Goal: Book appointment/travel/reservation

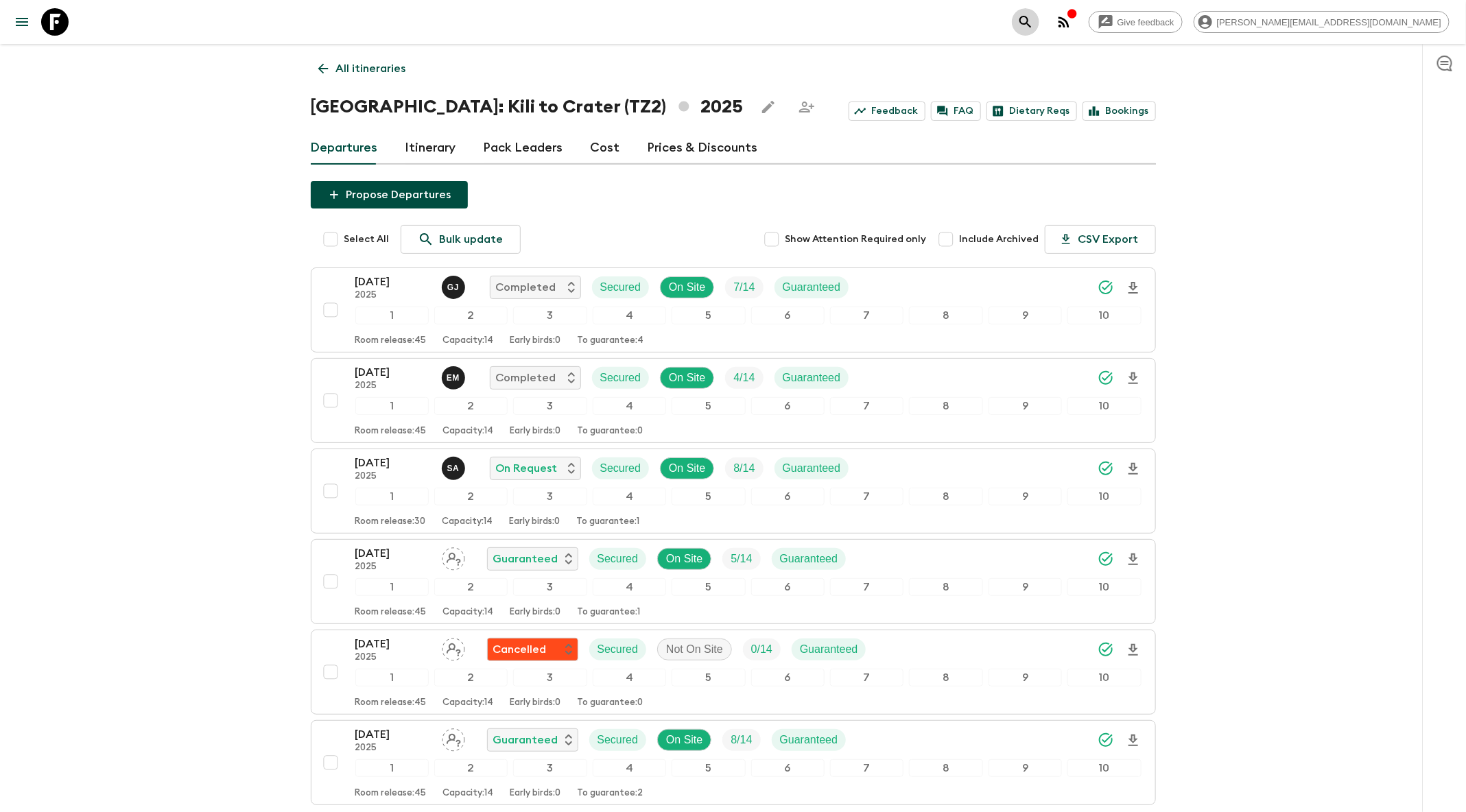
click at [1040, 18] on button "search adventures" at bounding box center [1026, 22] width 27 height 27
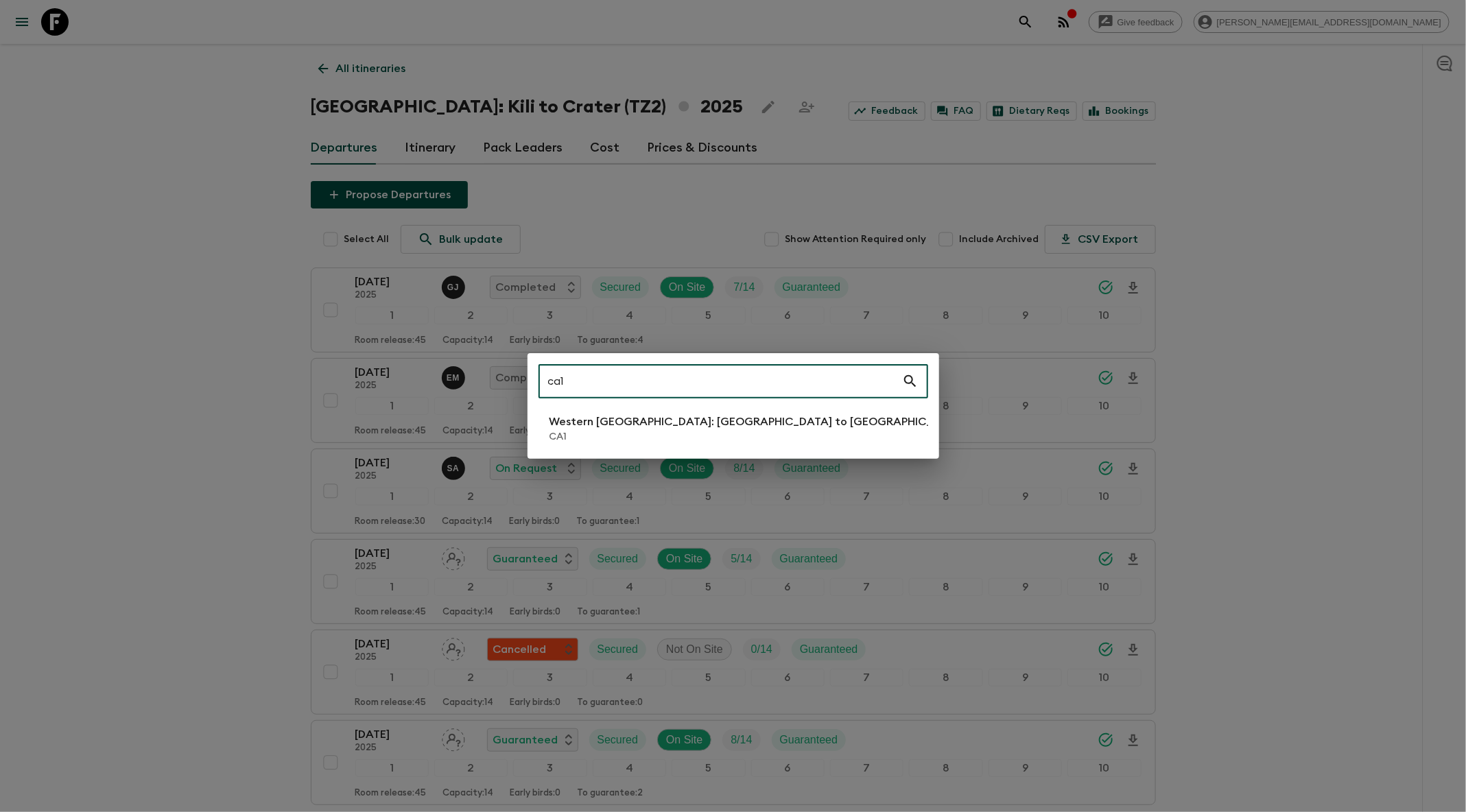
type input "ca1"
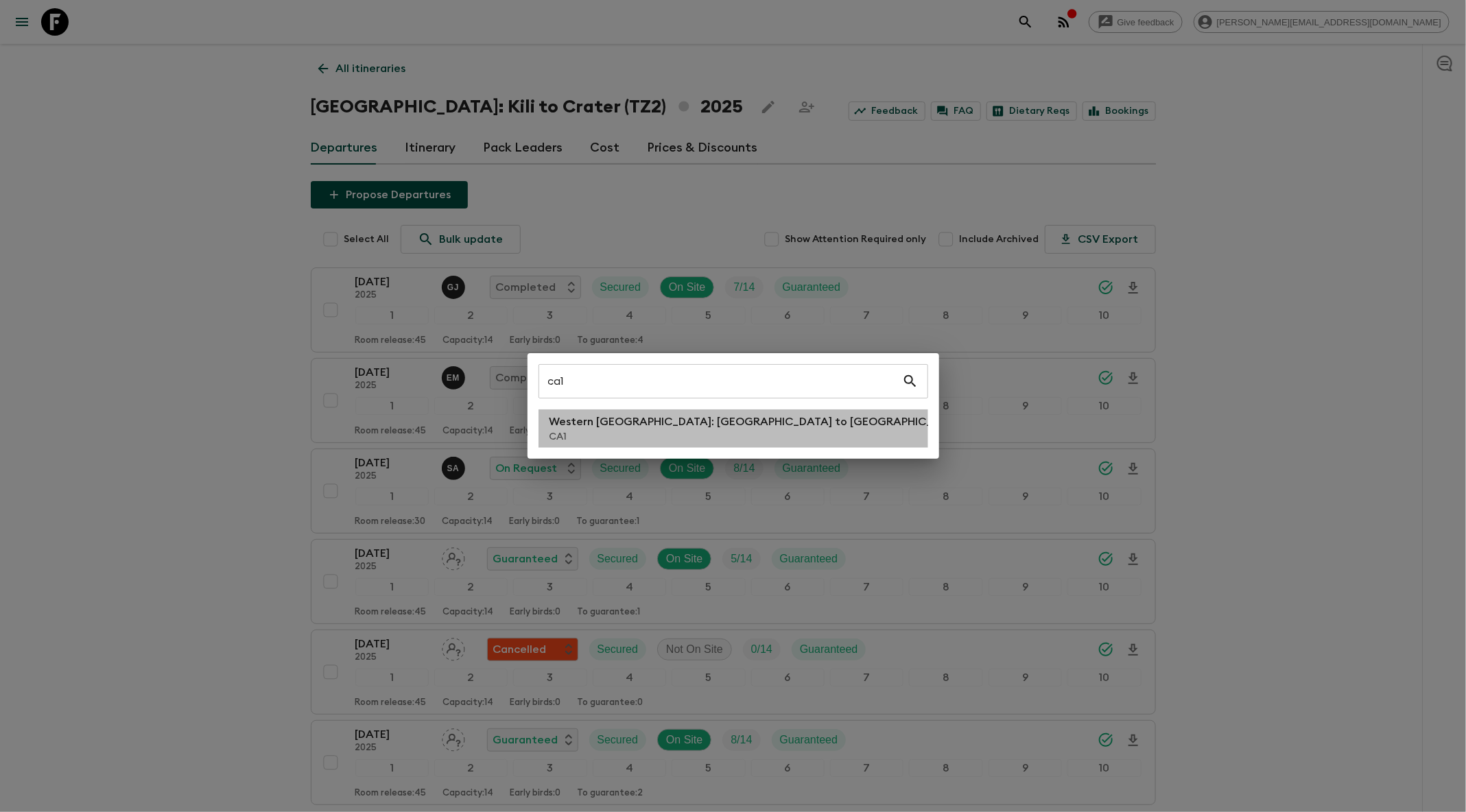
click at [633, 433] on p "CA1" at bounding box center [757, 436] width 416 height 14
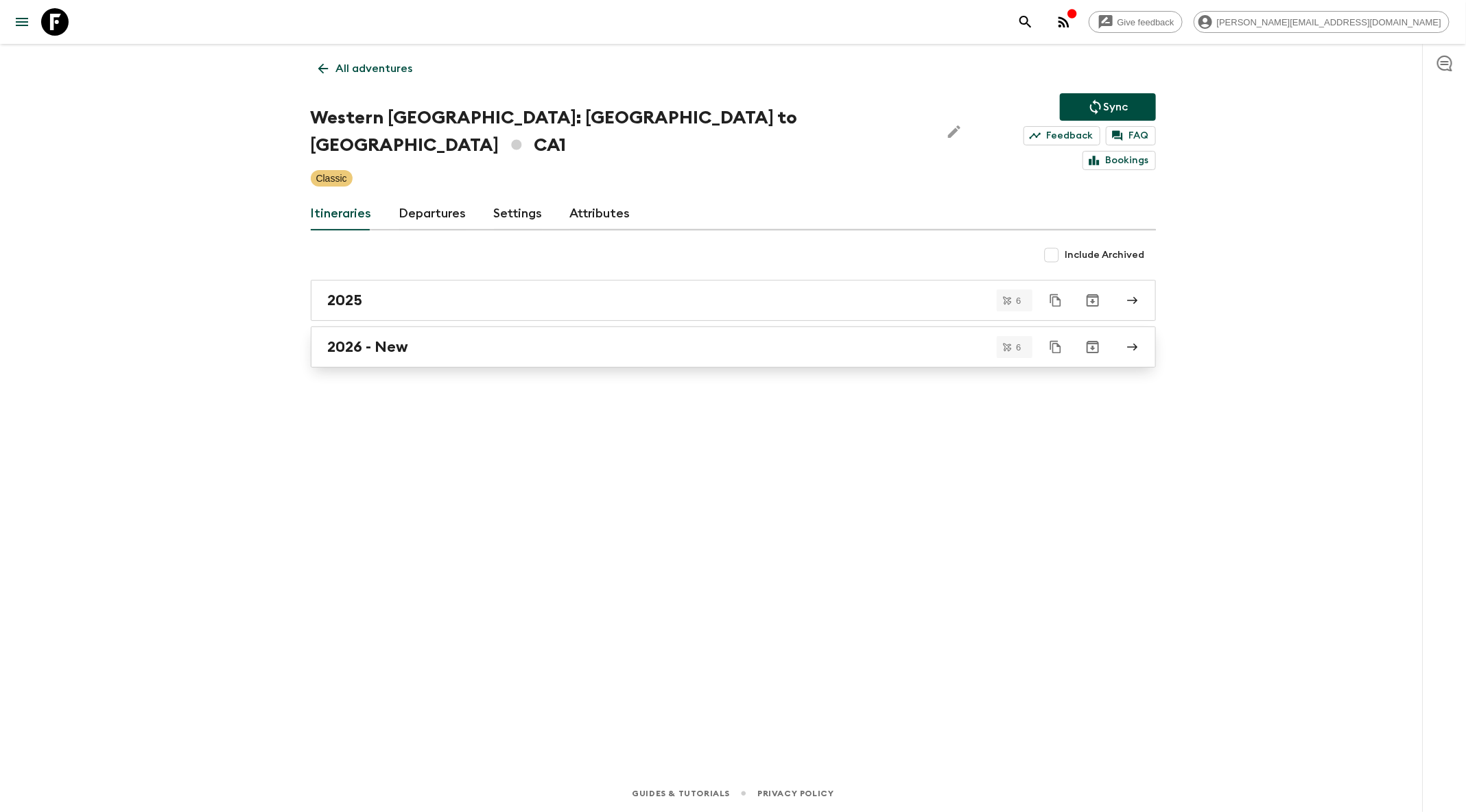
click at [515, 338] on div "2026 - New" at bounding box center [721, 347] width 785 height 18
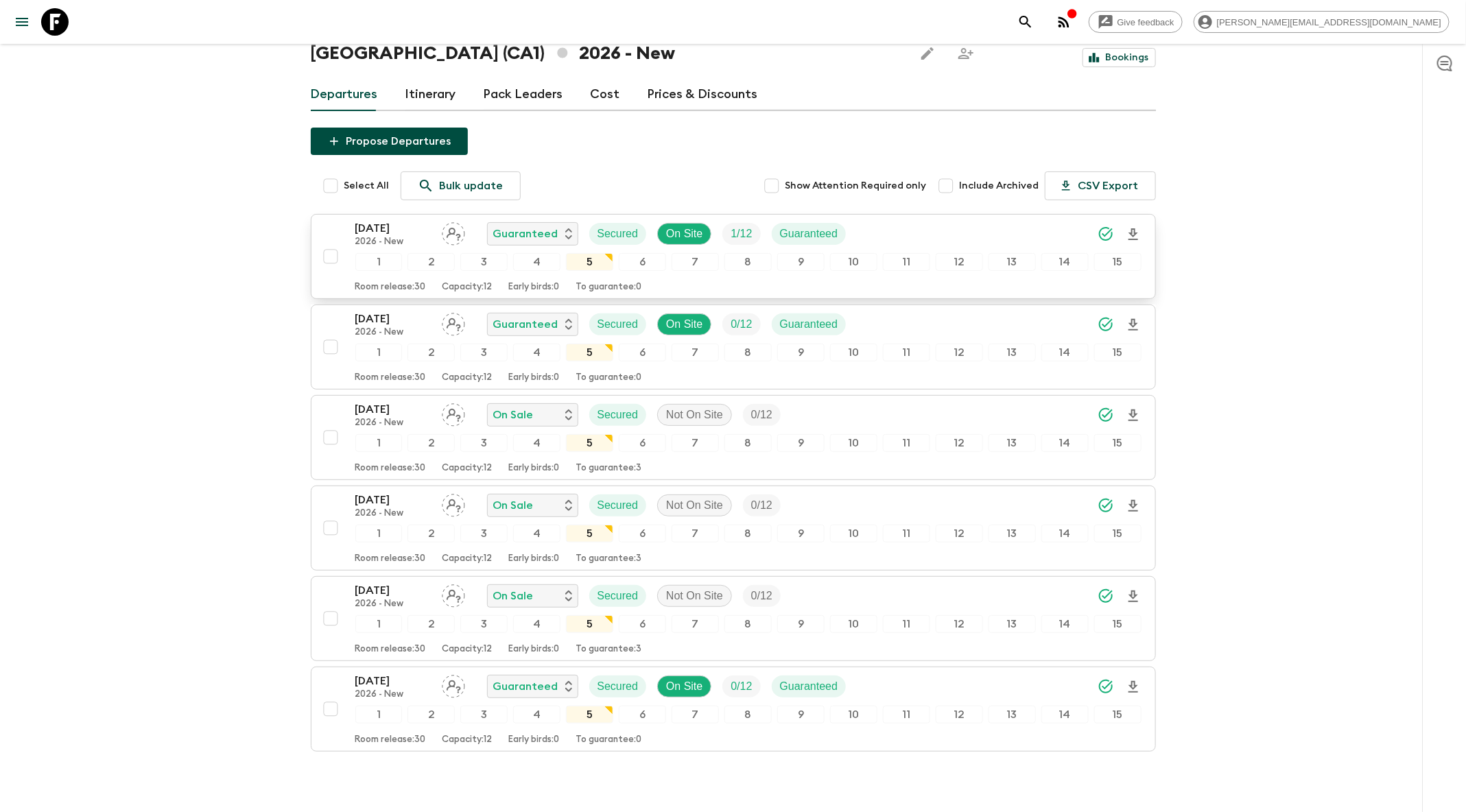
scroll to position [75, 0]
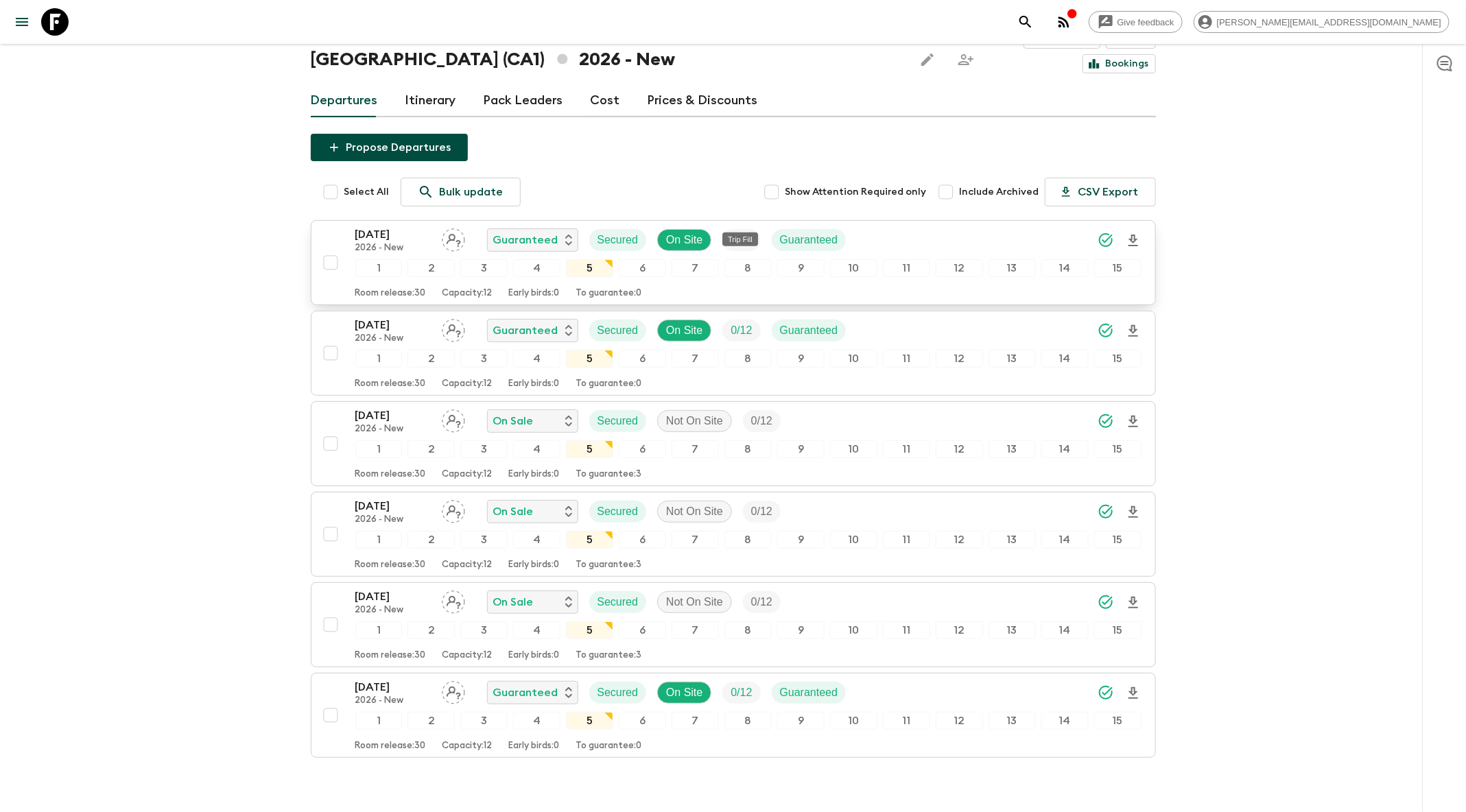
click at [742, 232] on p "1 / 12" at bounding box center [741, 240] width 21 height 16
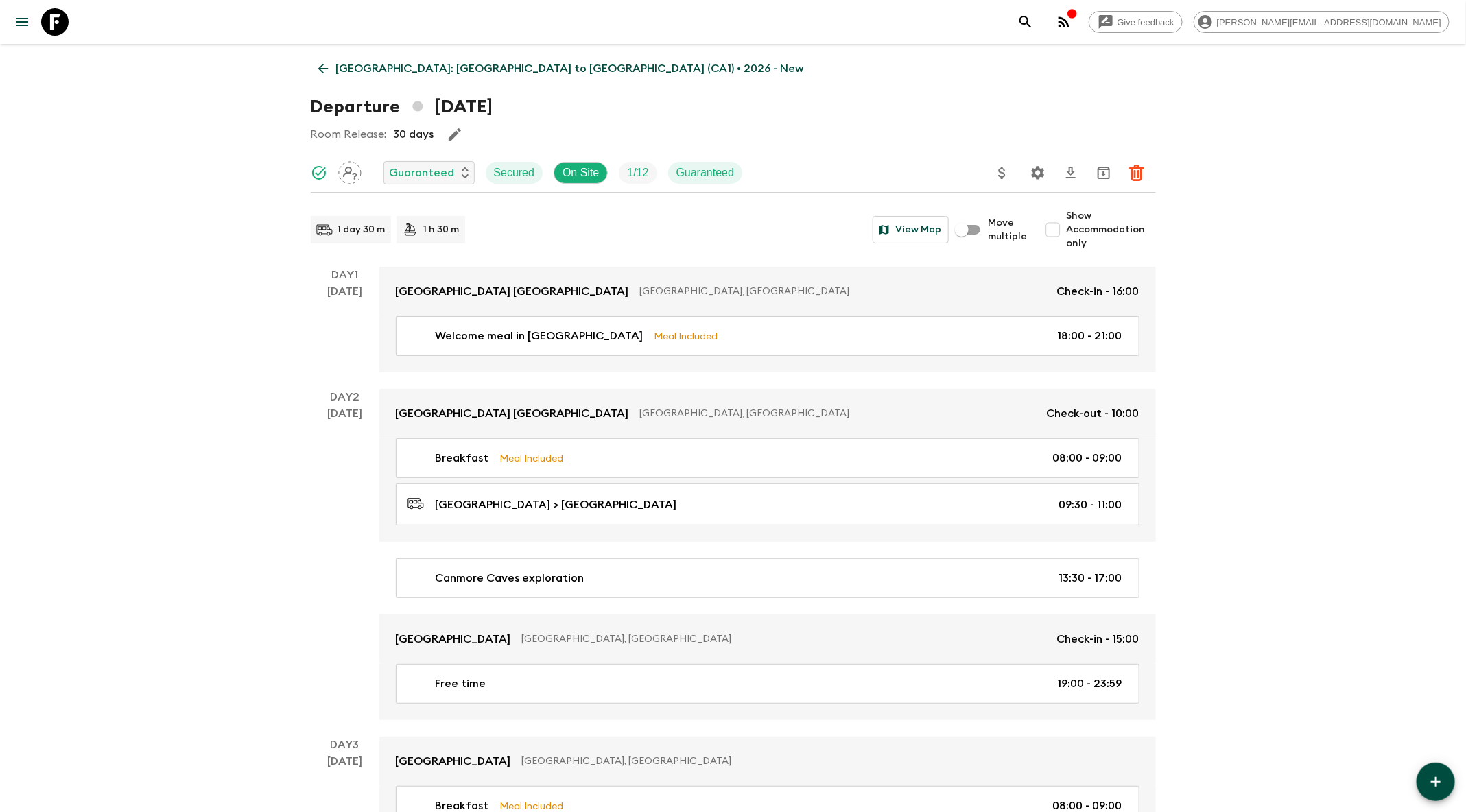
click at [320, 70] on icon at bounding box center [322, 69] width 10 height 10
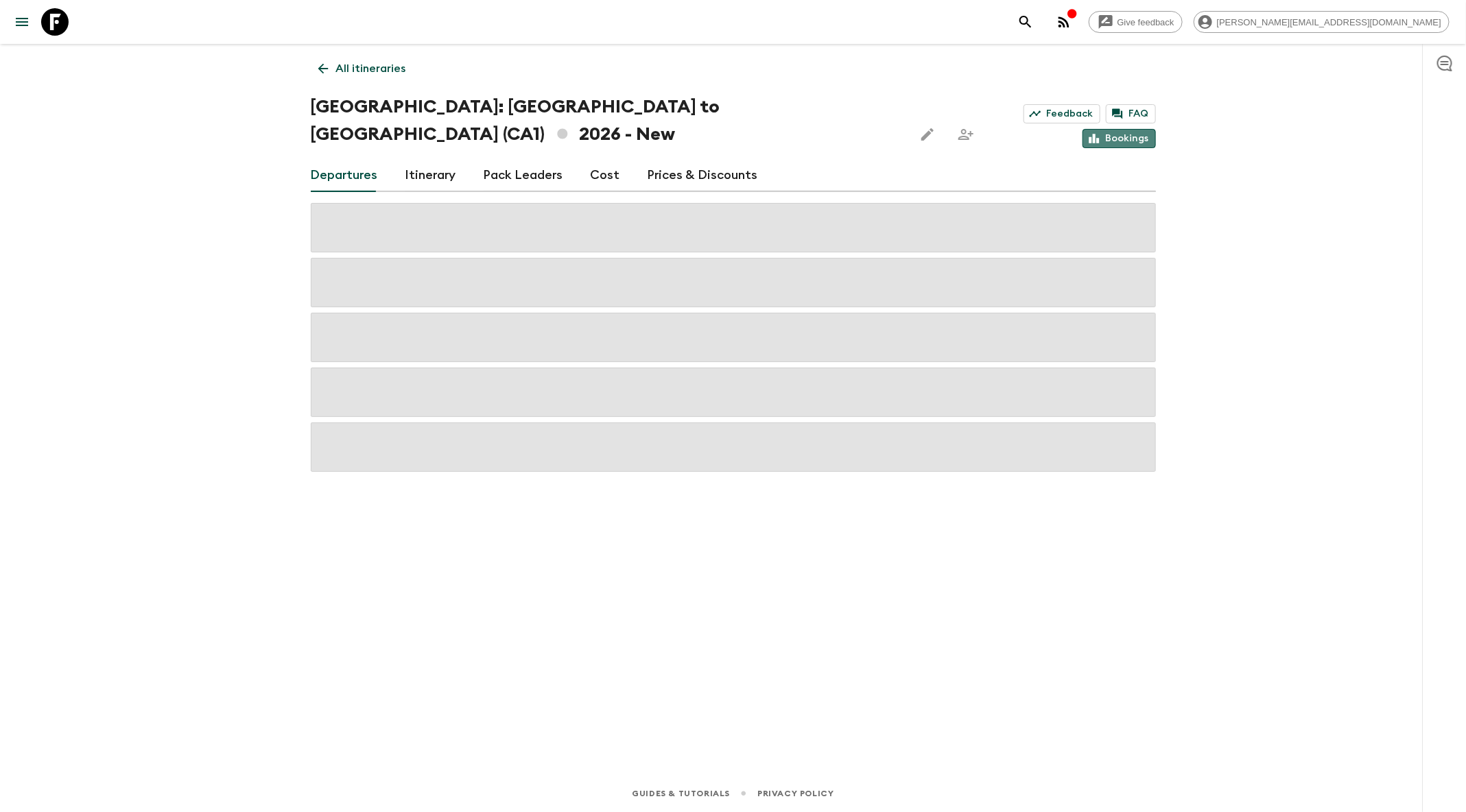
click at [1134, 129] on link "Bookings" at bounding box center [1119, 138] width 73 height 19
